Goal: Obtain resource: Download file/media

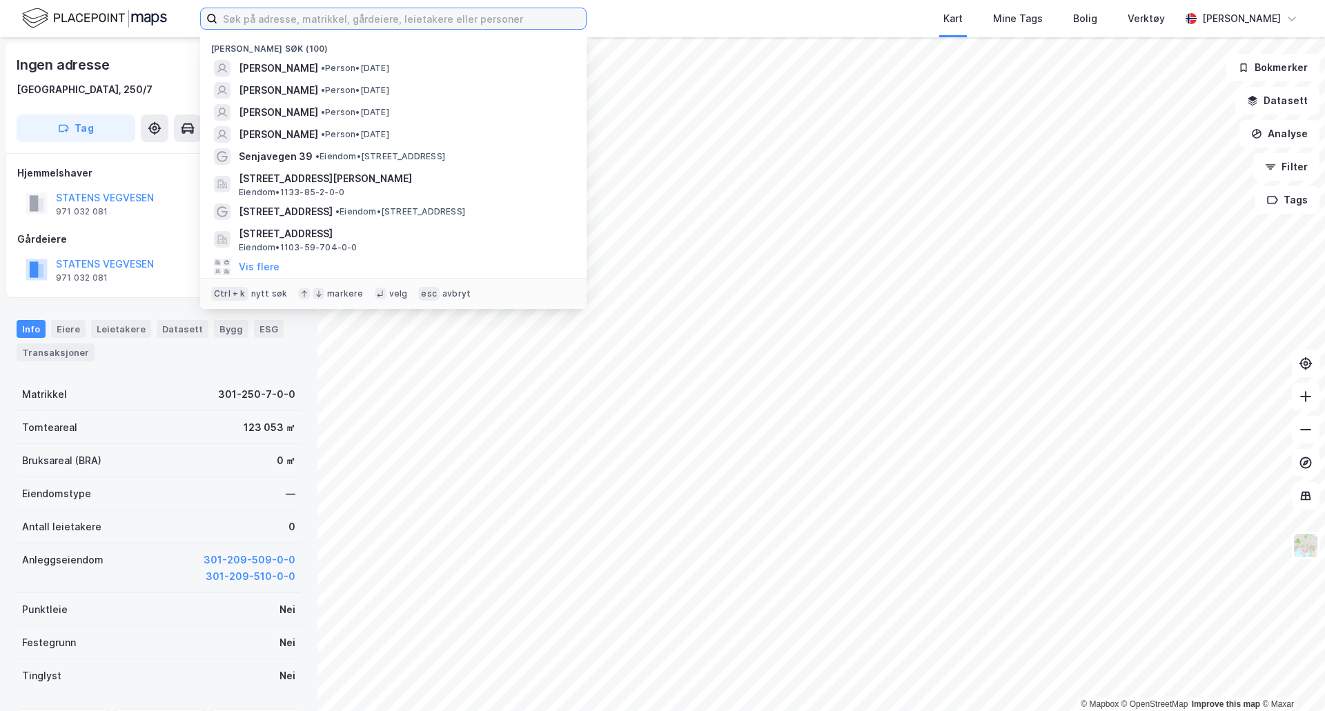
click at [451, 24] on input at bounding box center [401, 18] width 368 height 21
type input "m"
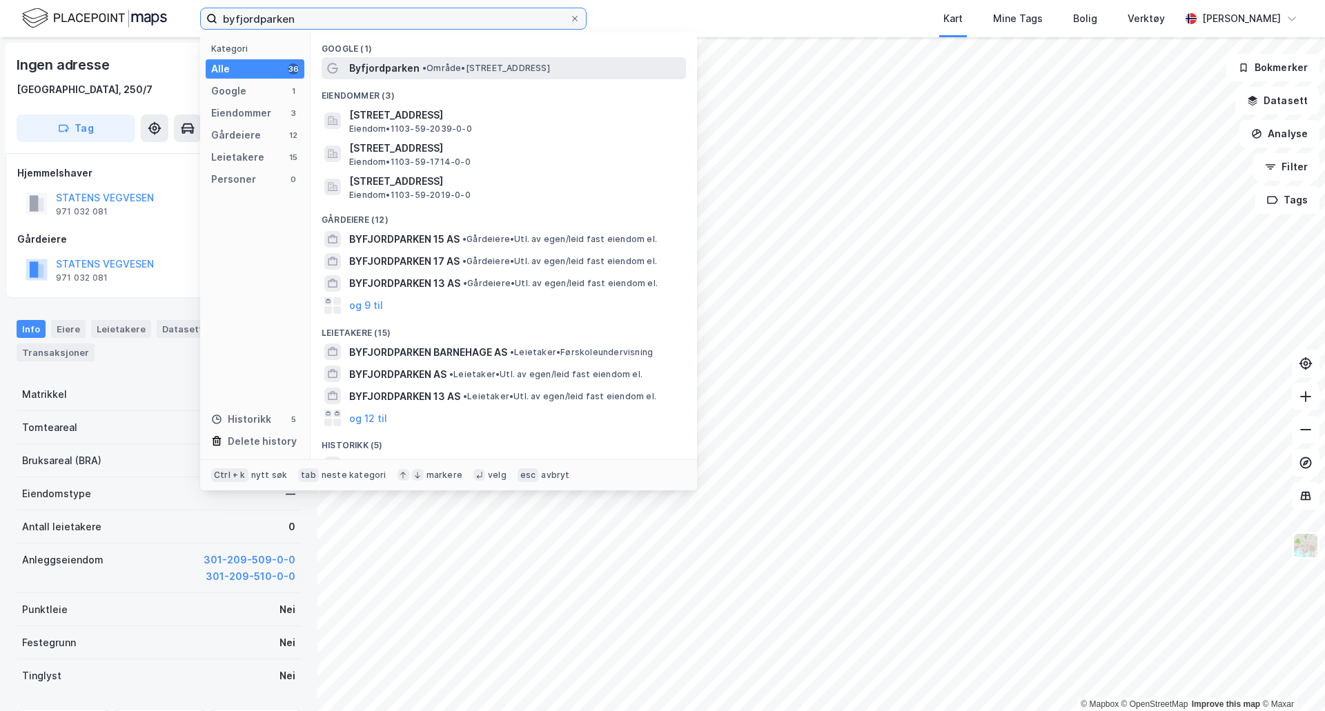
type input "byfjordparken"
click at [437, 78] on div "Byfjordparken • Område • Byfjordparken, 4007 Stavanger" at bounding box center [504, 68] width 364 height 22
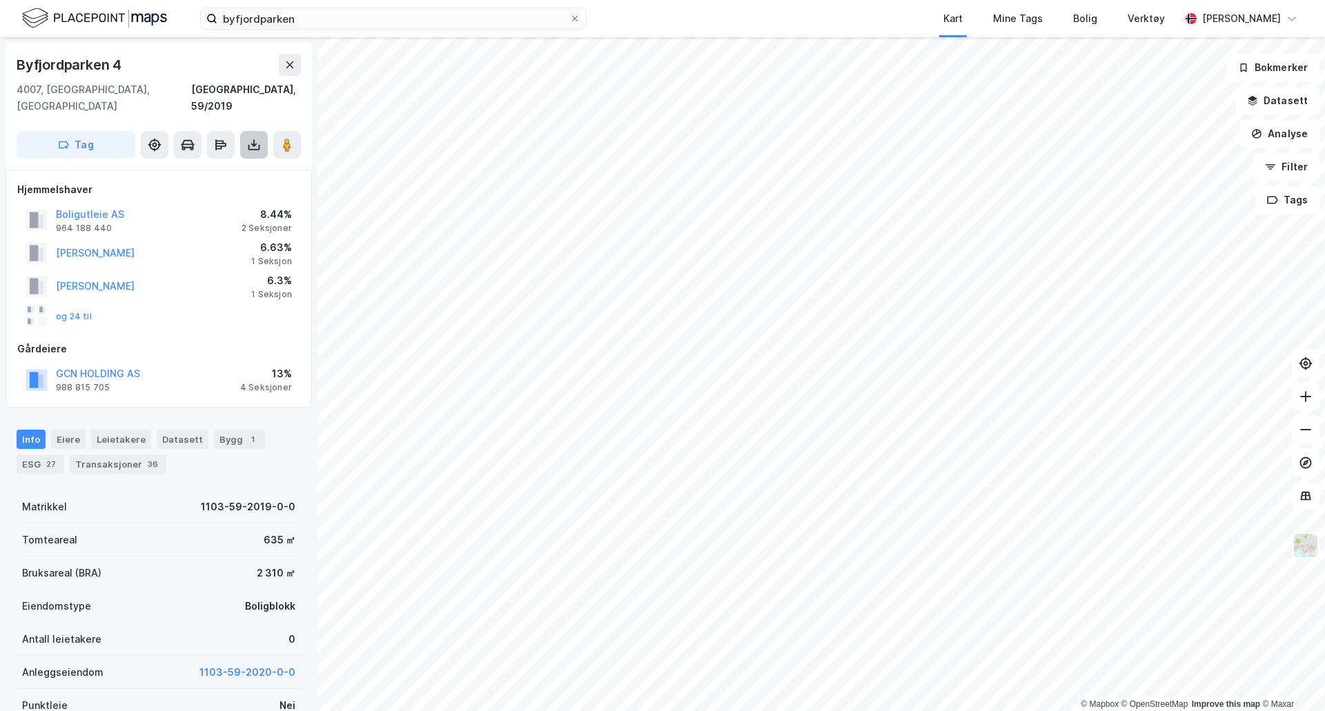
click at [248, 145] on icon at bounding box center [254, 148] width 12 height 6
click at [210, 167] on div "Last ned grunnbok" at bounding box center [186, 172] width 80 height 11
click at [184, 167] on div "Last ned grunnbok" at bounding box center [186, 172] width 80 height 11
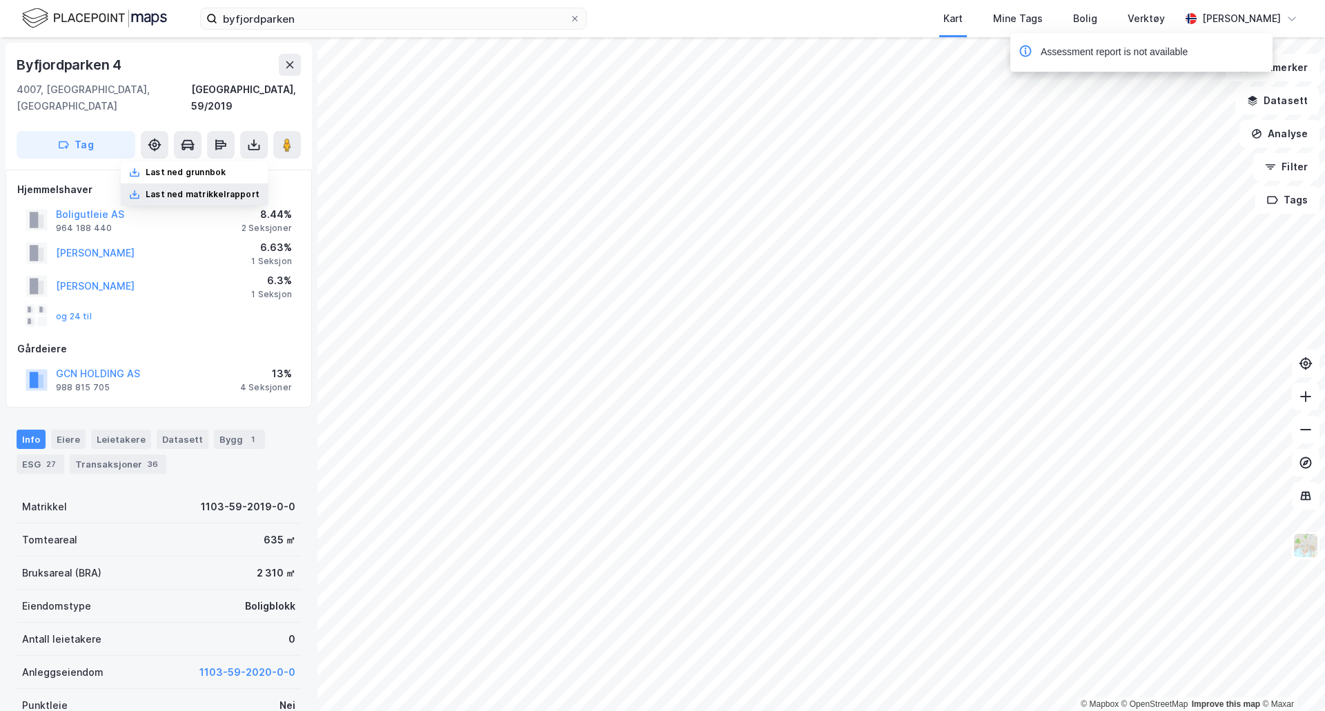
click at [223, 189] on div "Last ned matrikkelrapport" at bounding box center [203, 194] width 114 height 11
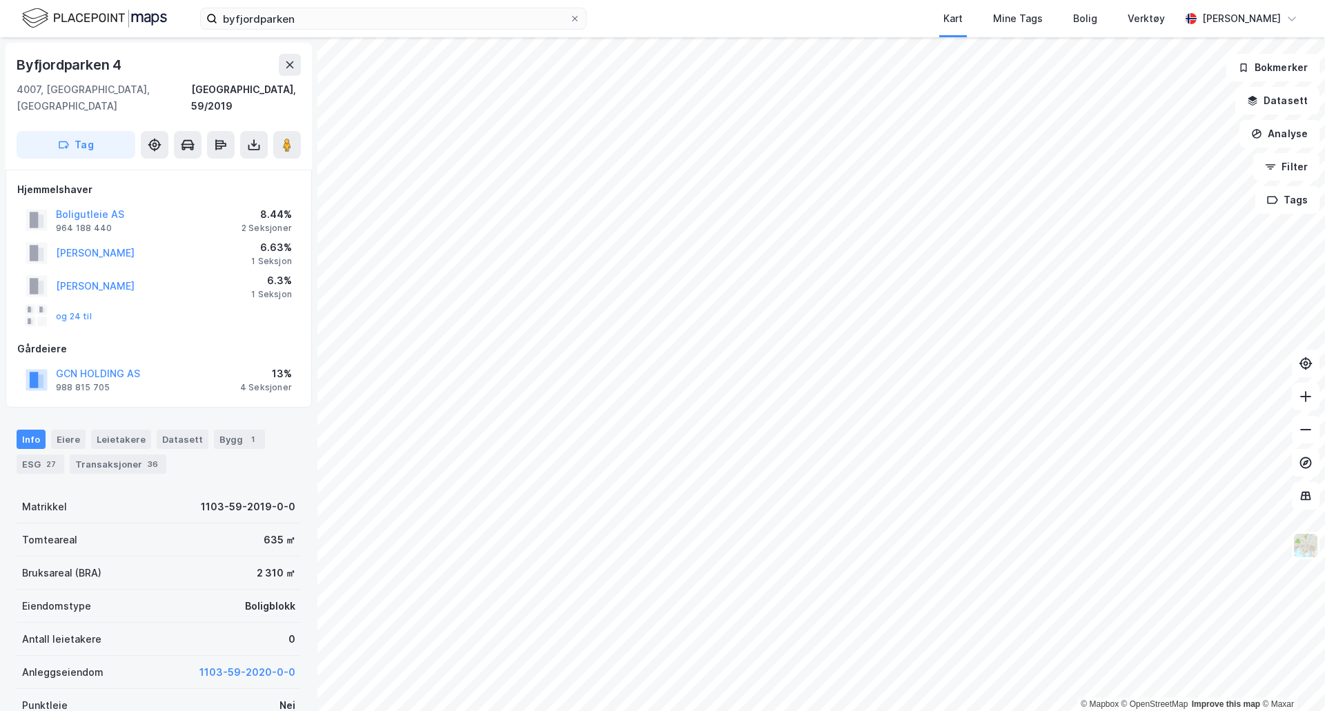
click at [99, 181] on div "Hjemmelshaver" at bounding box center [158, 189] width 283 height 17
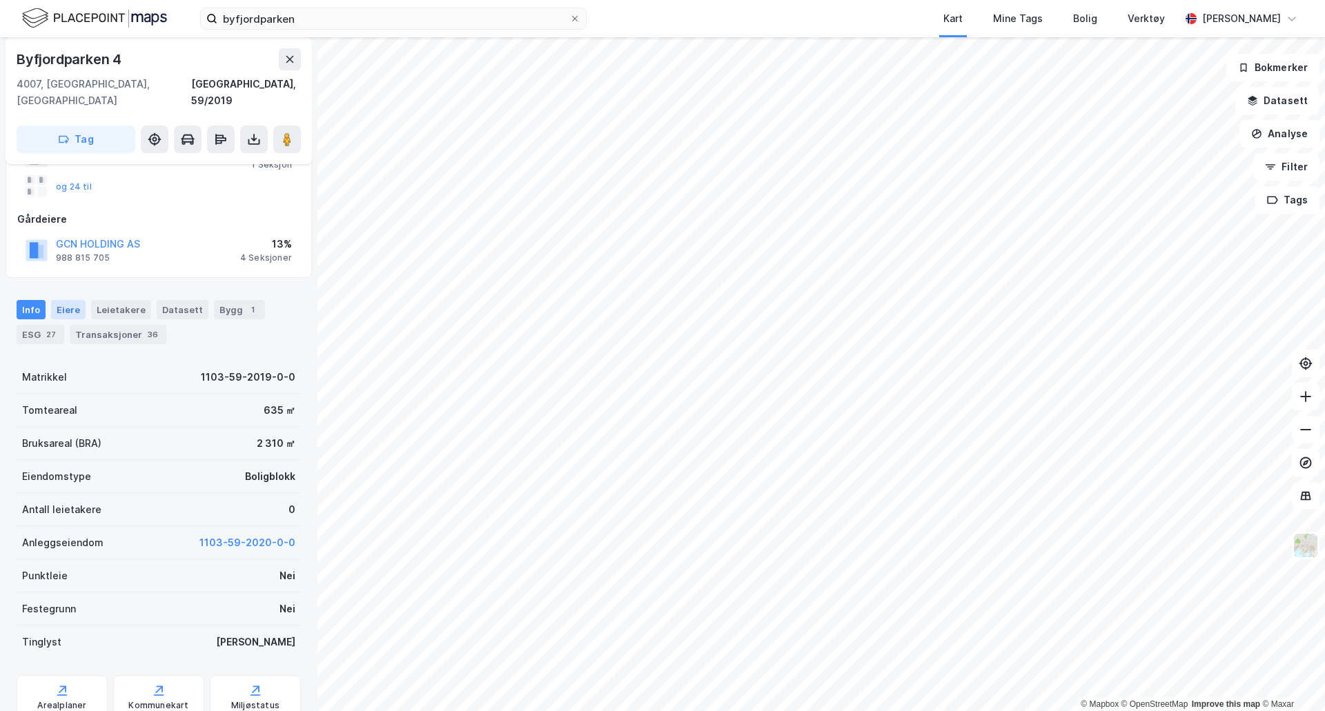
scroll to position [207, 0]
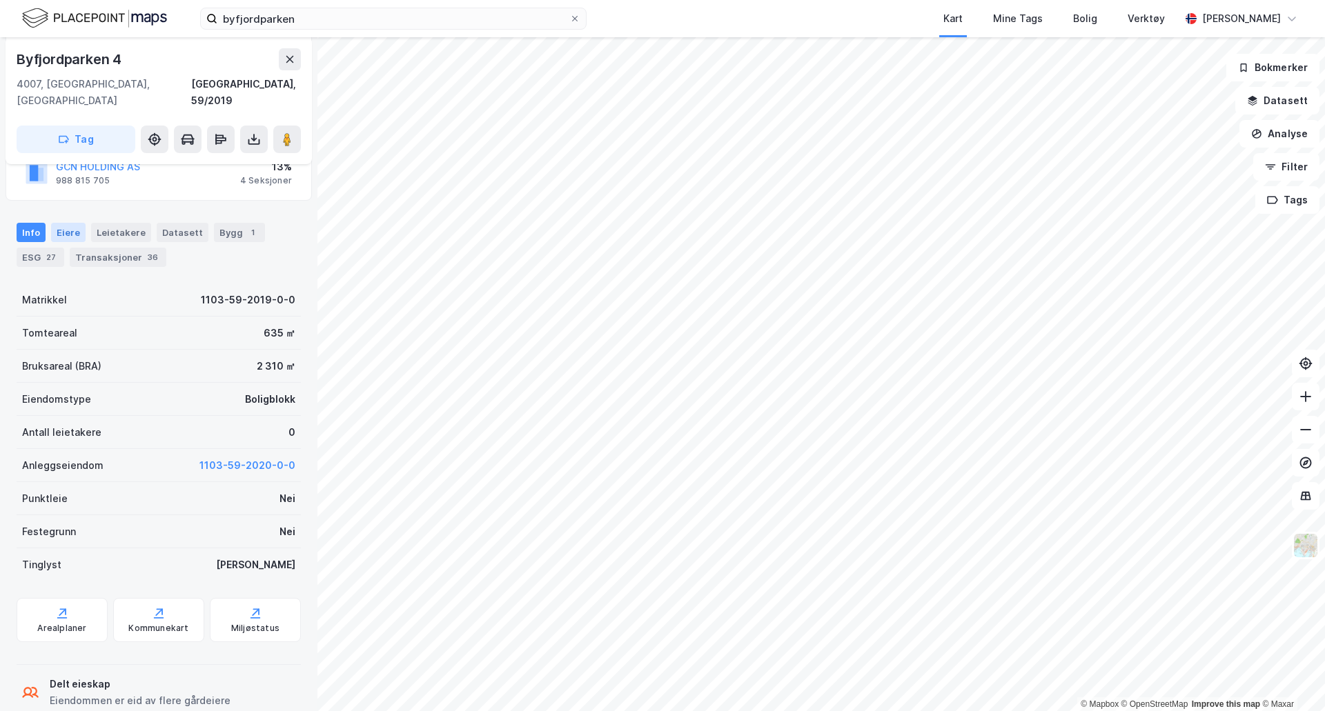
click at [63, 224] on div "Eiere" at bounding box center [68, 232] width 35 height 19
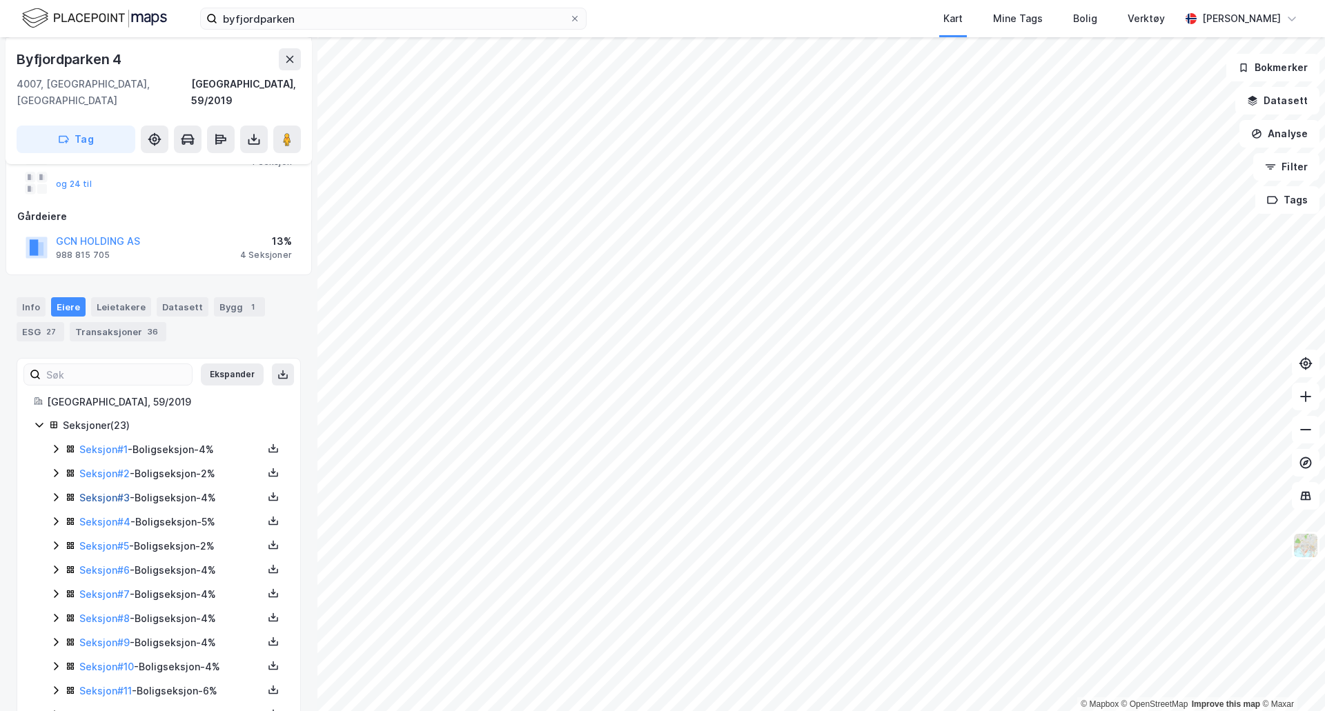
scroll to position [138, 0]
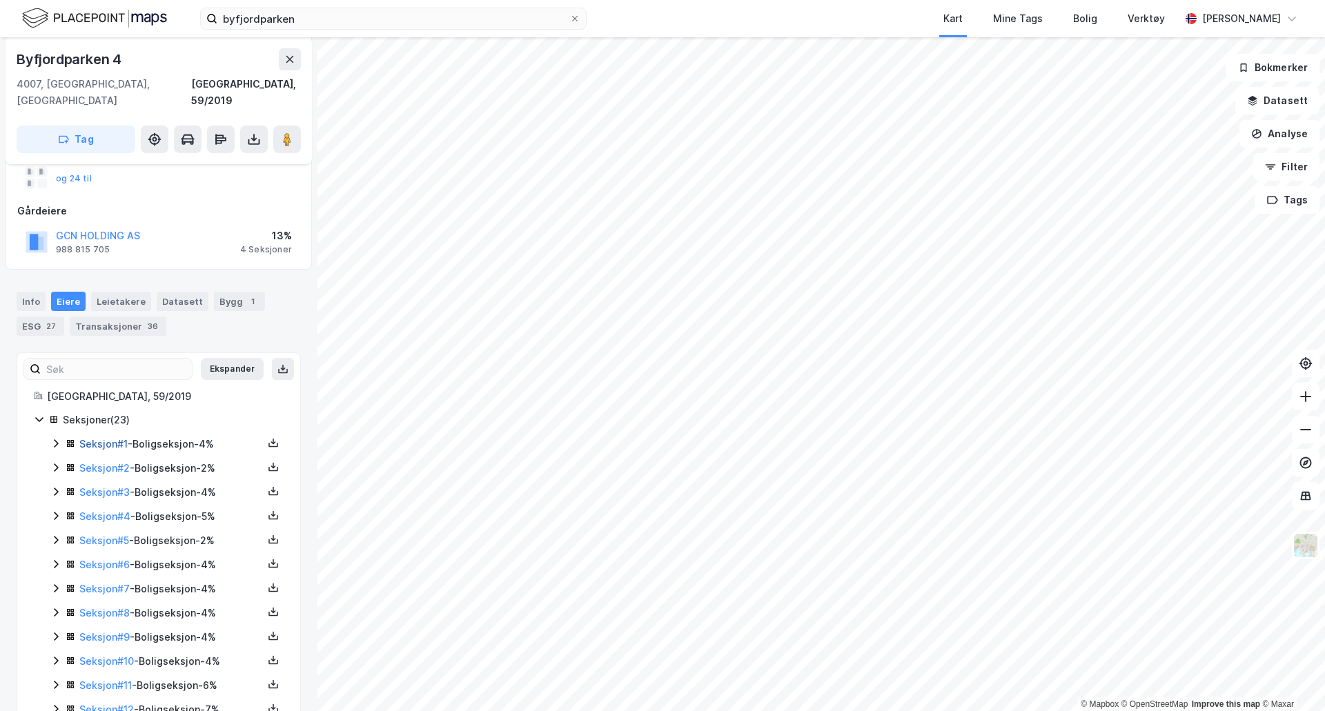
click at [114, 438] on link "Seksjon # 1" at bounding box center [103, 444] width 48 height 12
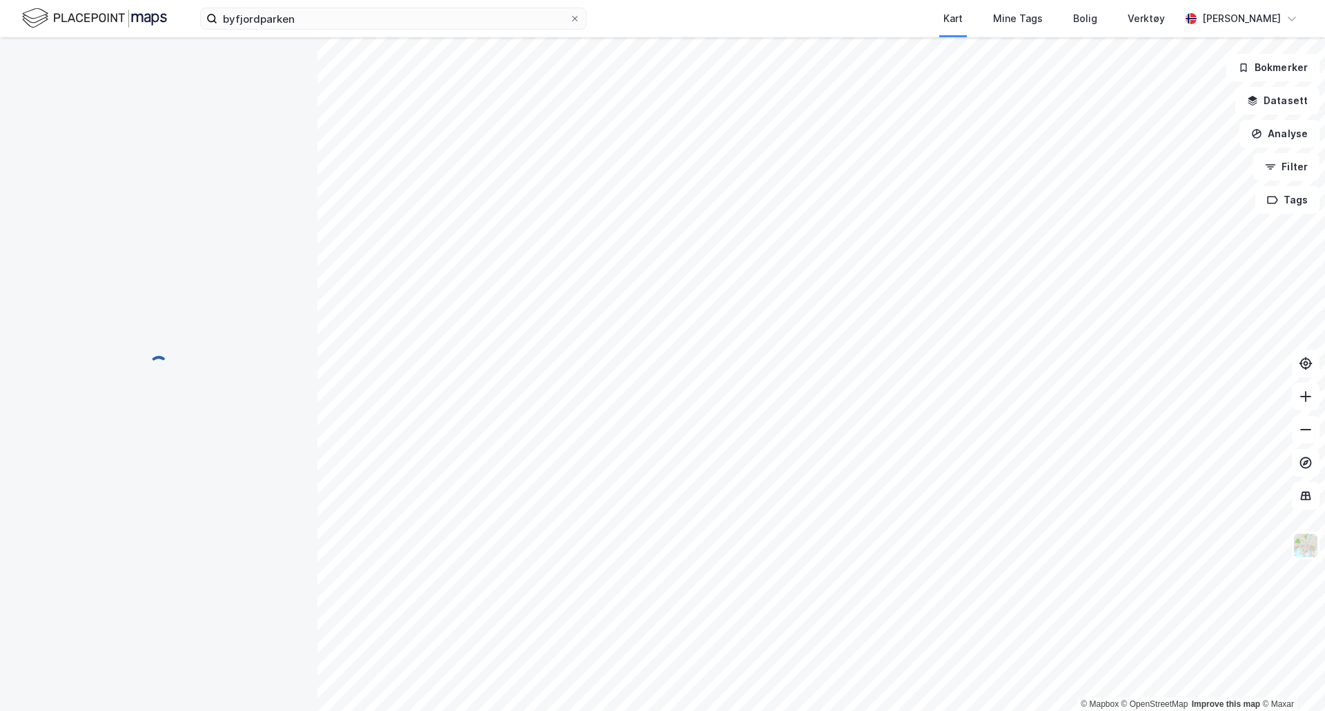
scroll to position [118, 0]
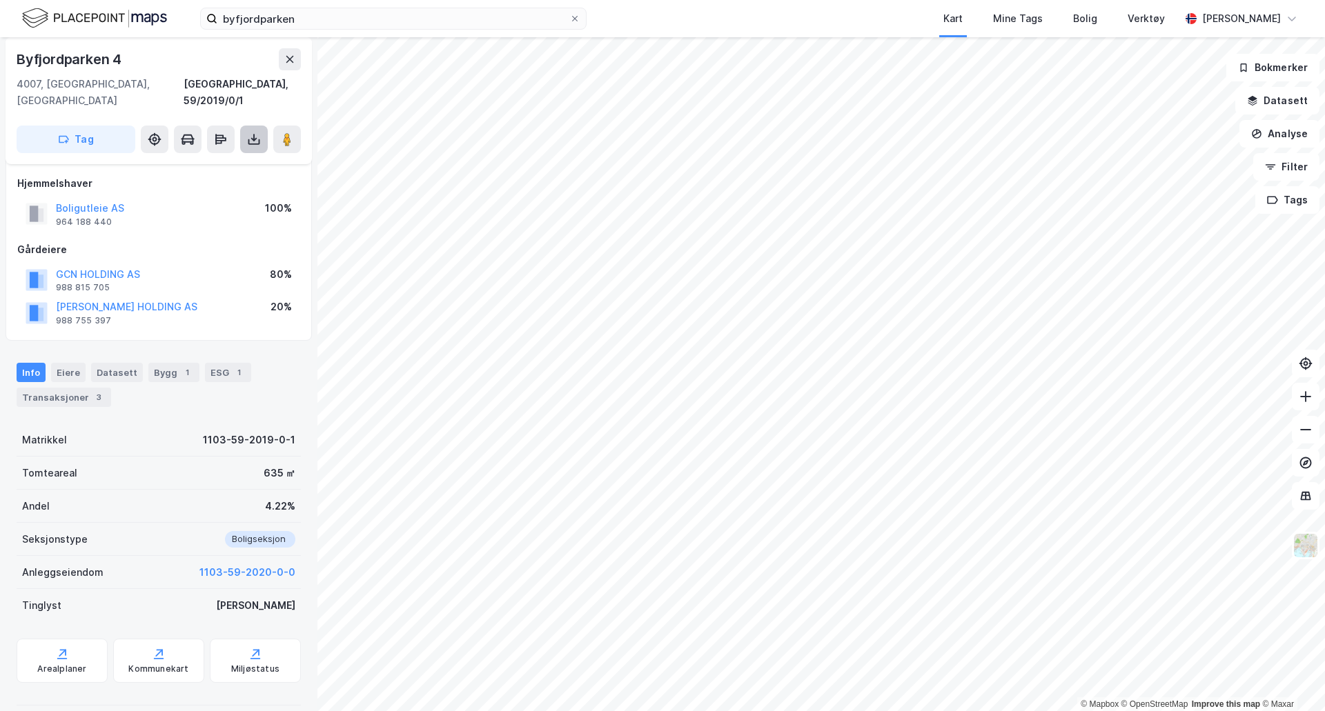
click at [249, 132] on icon at bounding box center [254, 139] width 14 height 14
click at [231, 156] on div "Last ned grunnbok" at bounding box center [194, 167] width 147 height 22
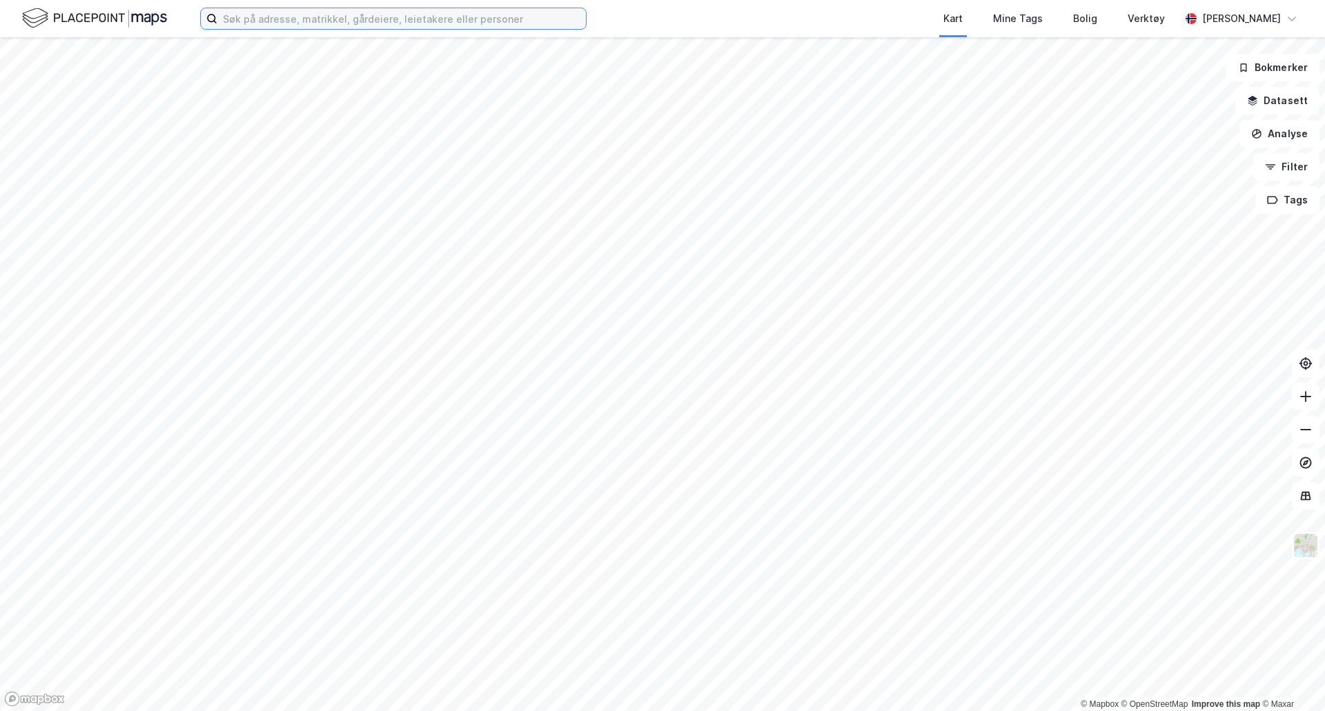
click at [298, 22] on input at bounding box center [401, 18] width 368 height 21
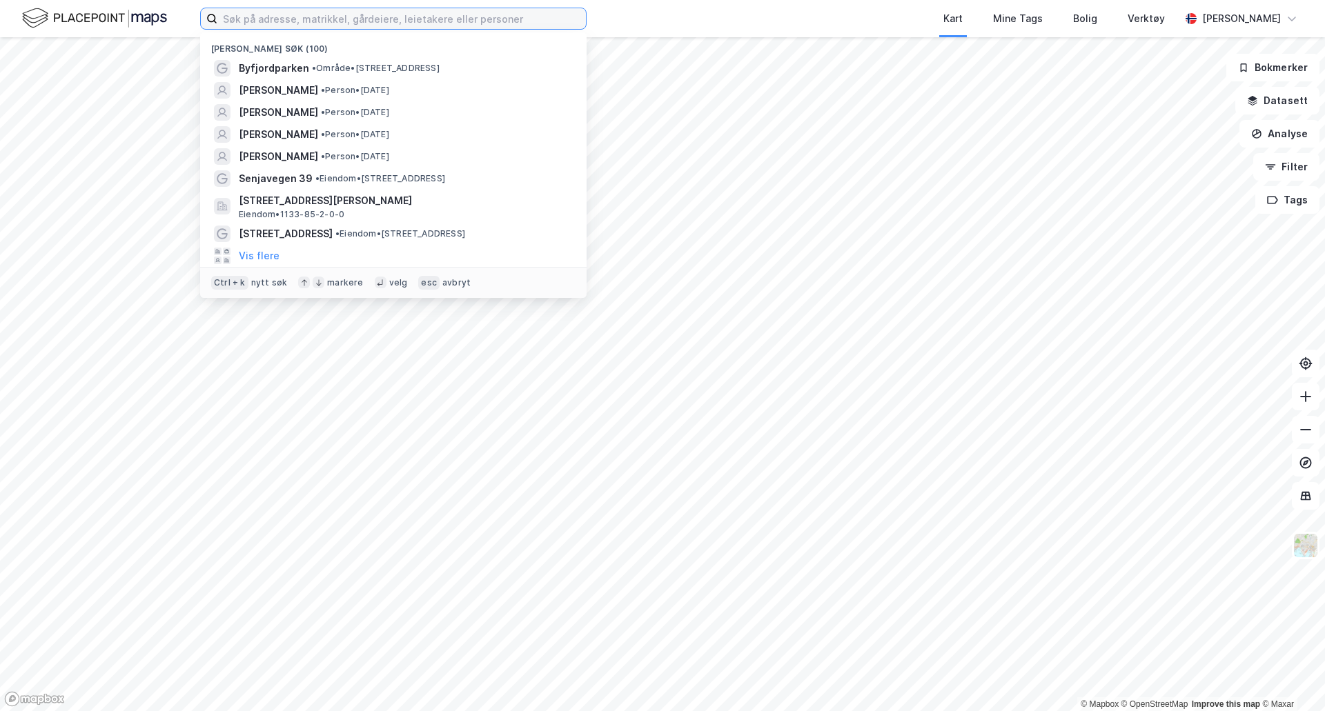
type input "d"
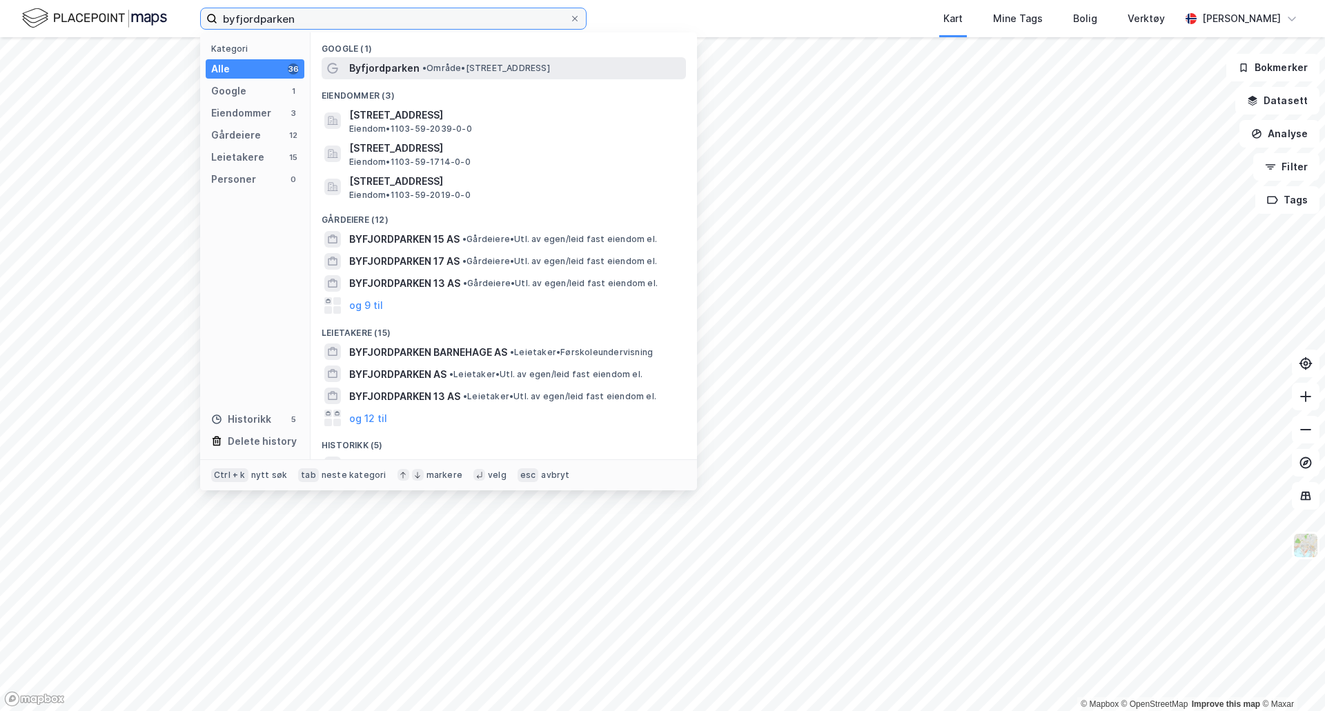
type input "byfjordparken"
click at [425, 67] on span "•" at bounding box center [424, 68] width 4 height 10
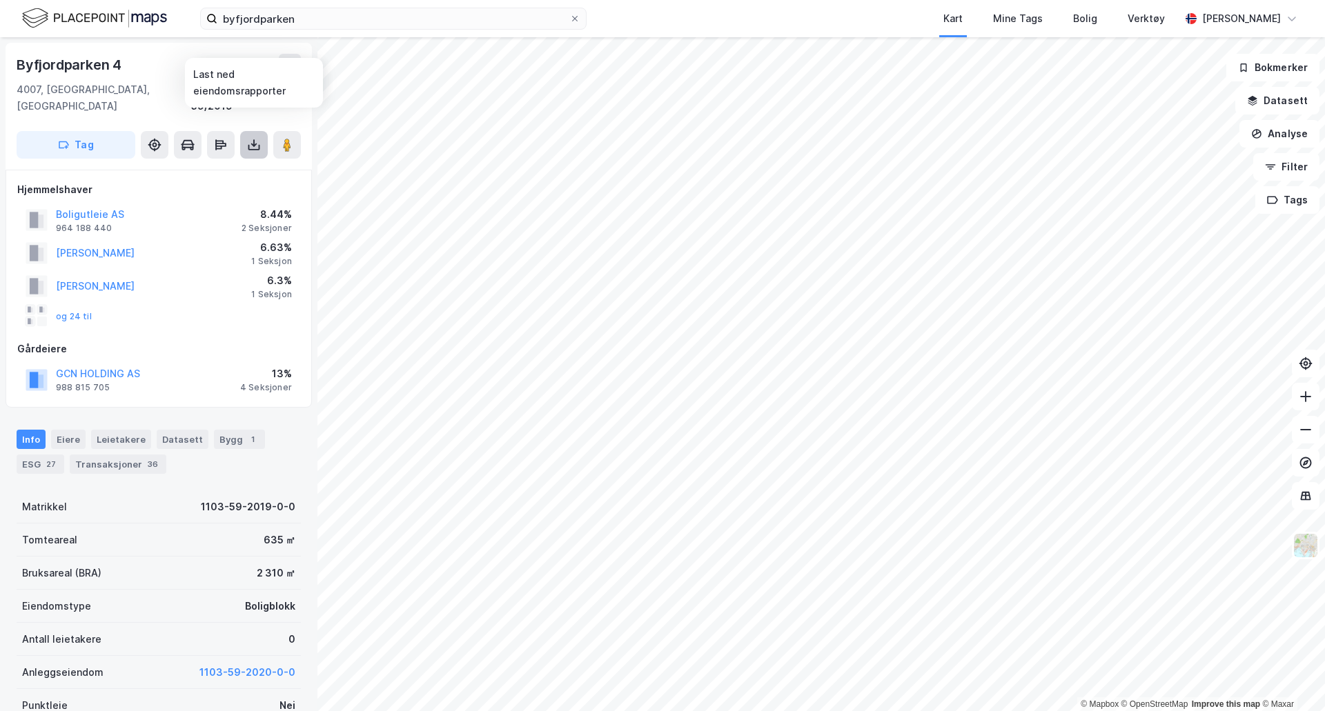
click at [254, 139] on icon at bounding box center [253, 143] width 1 height 8
click at [226, 162] on div "Last ned grunnbok" at bounding box center [194, 172] width 147 height 22
click at [1023, 50] on icon "Notifications Alt+T" at bounding box center [1026, 51] width 14 height 14
click at [1024, 52] on icon "Notifications Alt+T" at bounding box center [1026, 51] width 14 height 14
drag, startPoint x: 1028, startPoint y: 52, endPoint x: 1050, endPoint y: 54, distance: 22.1
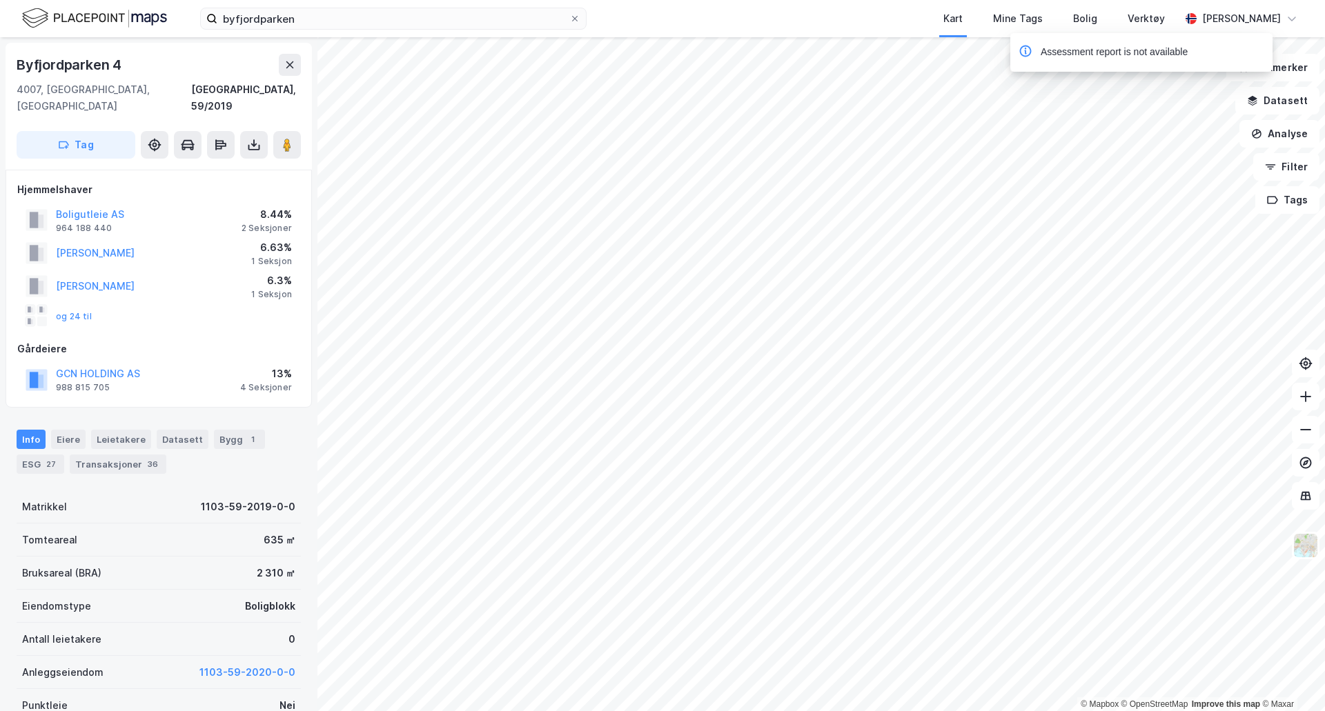
click at [1042, 55] on div "Assessment report is not available" at bounding box center [1103, 52] width 169 height 17
drag, startPoint x: 1044, startPoint y: 54, endPoint x: 1020, endPoint y: 56, distance: 24.2
click at [1020, 56] on div "Assessment report is not available" at bounding box center [1103, 52] width 169 height 17
click at [1025, 52] on icon "Notifications Alt+T" at bounding box center [1025, 52] width 2 height 4
